Goal: Information Seeking & Learning: Understand process/instructions

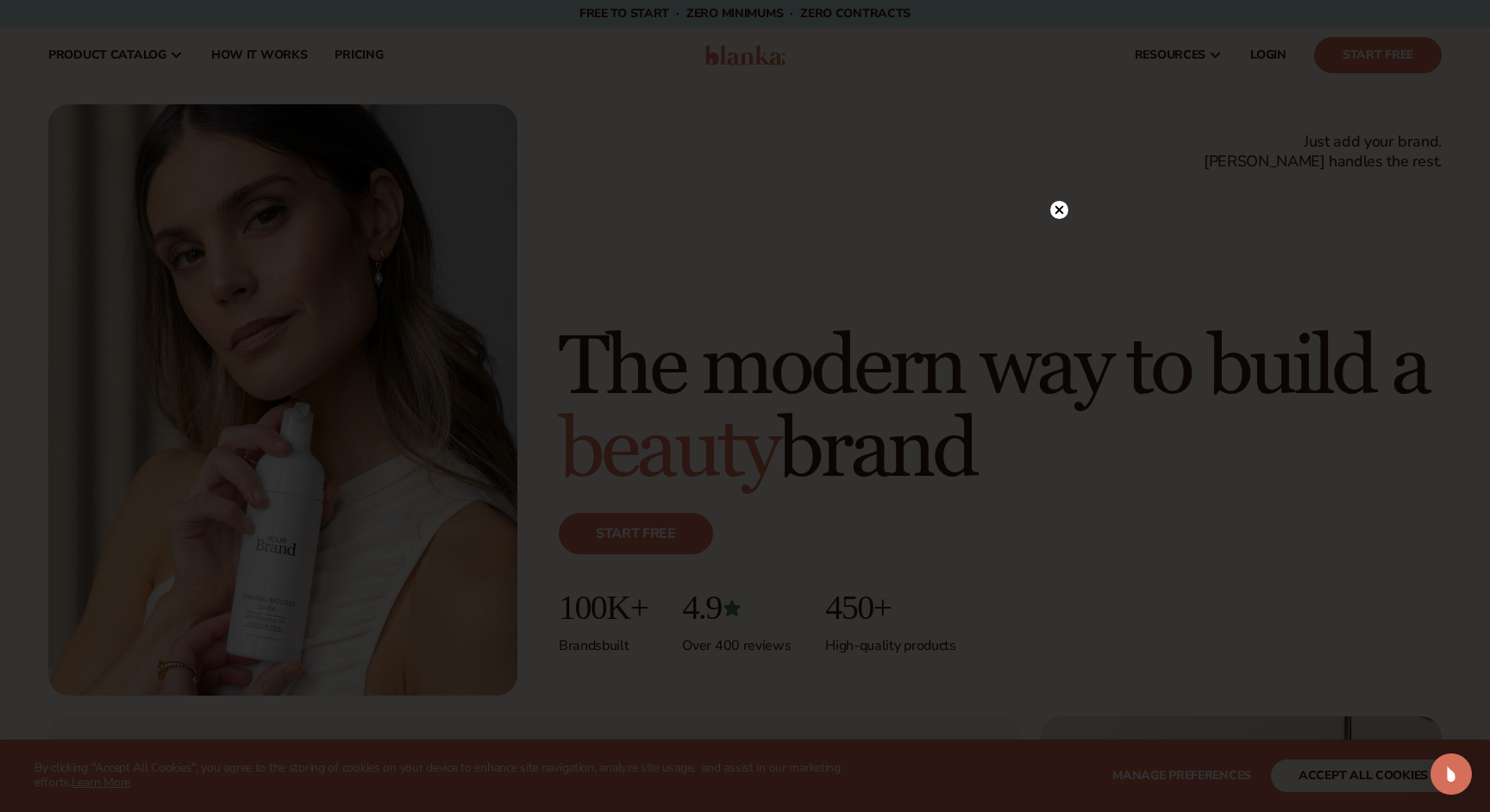
click at [1055, 213] on icon at bounding box center [1059, 209] width 19 height 18
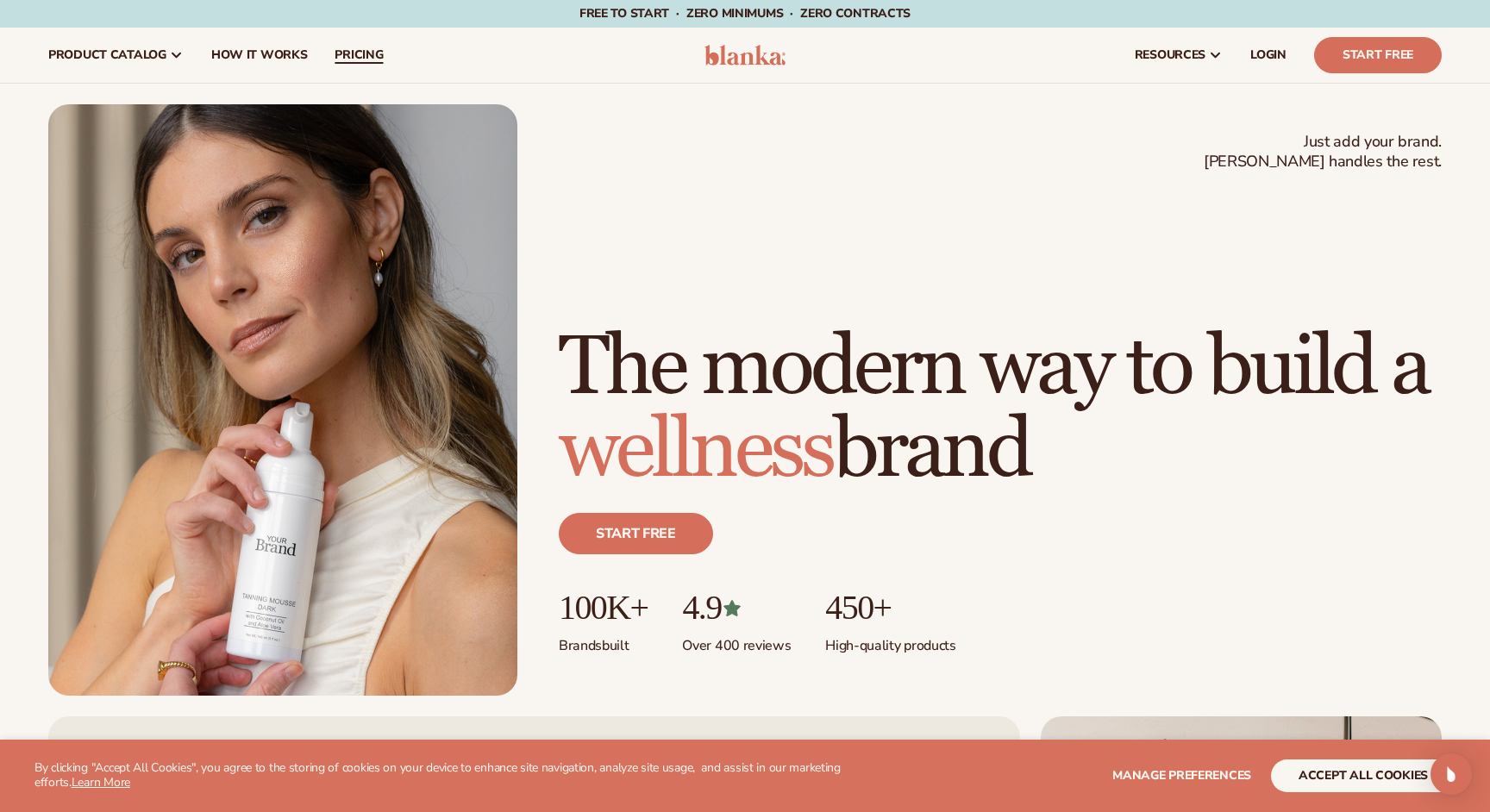
click at [352, 49] on span "pricing" at bounding box center [359, 55] width 49 height 14
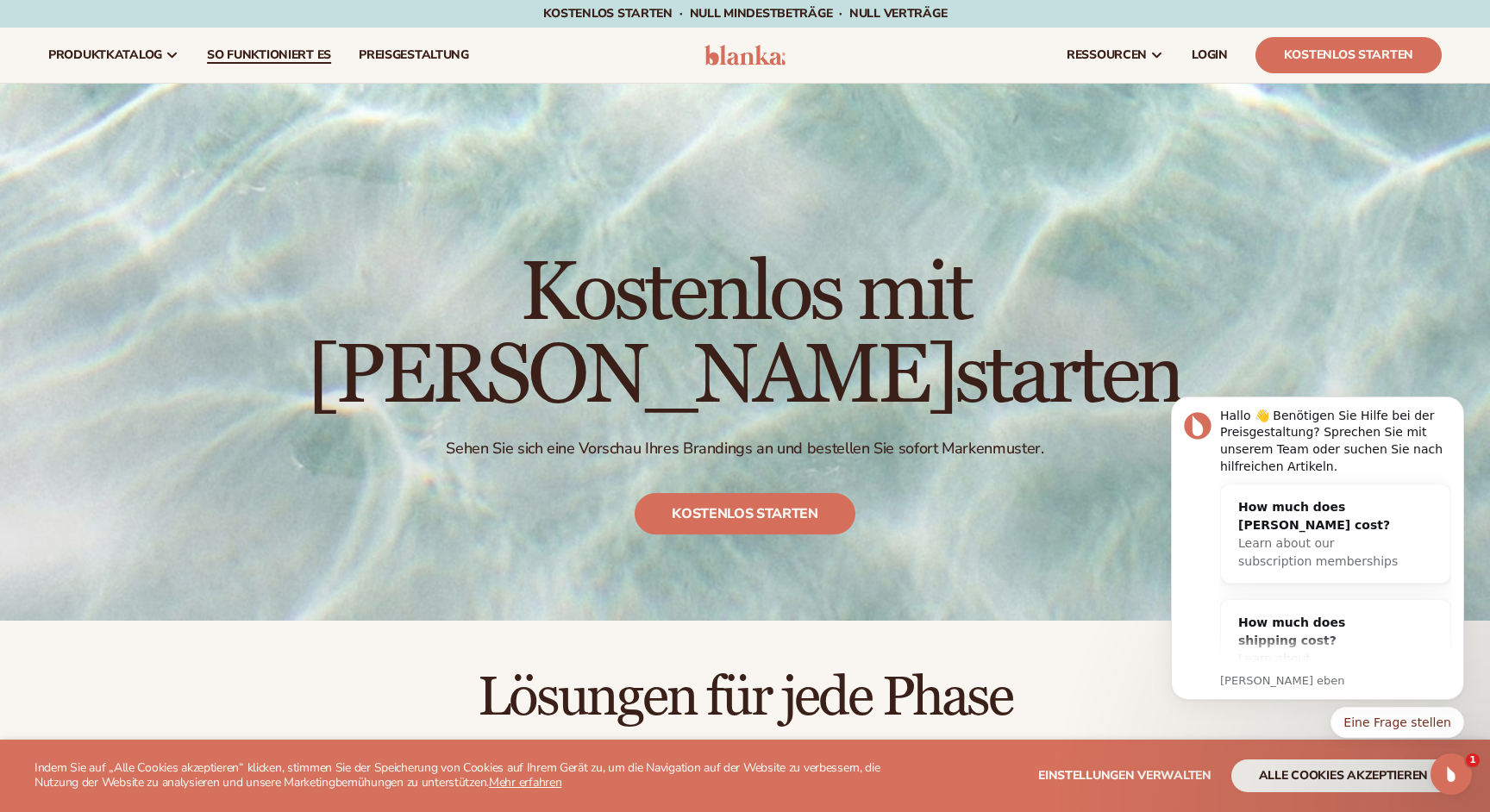
click at [230, 55] on font "So funktioniert es" at bounding box center [268, 55] width 124 height 17
